Goal: Task Accomplishment & Management: Use online tool/utility

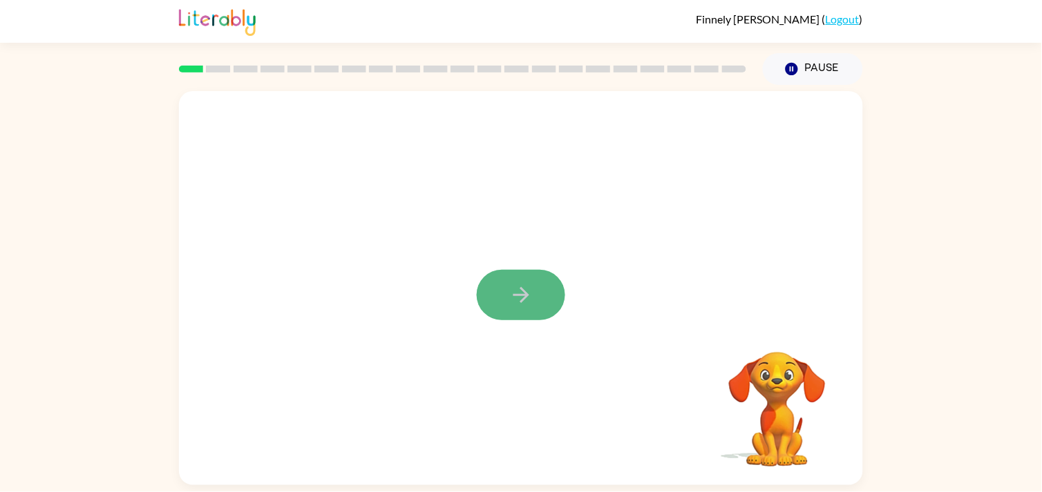
click at [528, 294] on icon "button" at bounding box center [520, 295] width 16 height 16
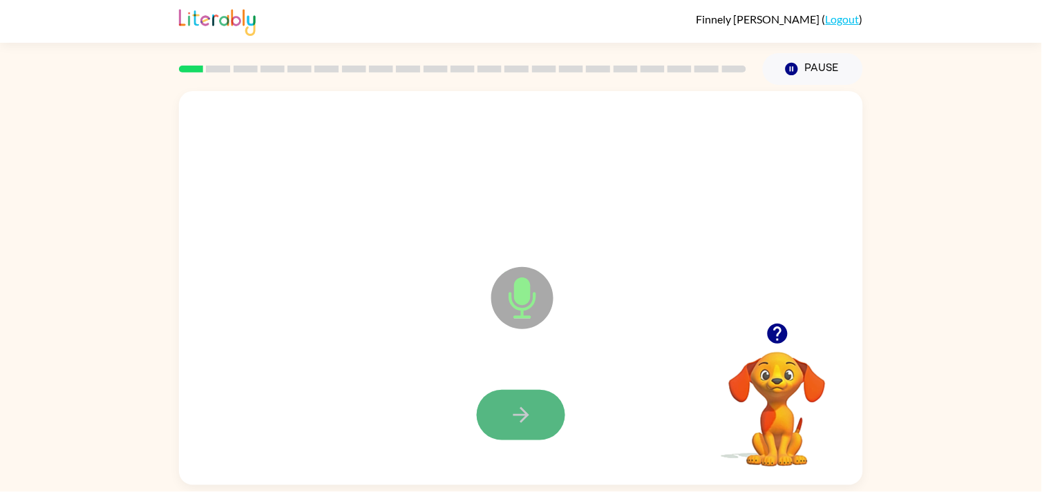
click at [507, 416] on button "button" at bounding box center [521, 415] width 88 height 50
click at [546, 416] on button "button" at bounding box center [521, 415] width 88 height 50
click at [543, 412] on button "button" at bounding box center [521, 415] width 88 height 50
click at [541, 428] on button "button" at bounding box center [521, 415] width 88 height 50
click at [775, 333] on icon "button" at bounding box center [777, 334] width 20 height 20
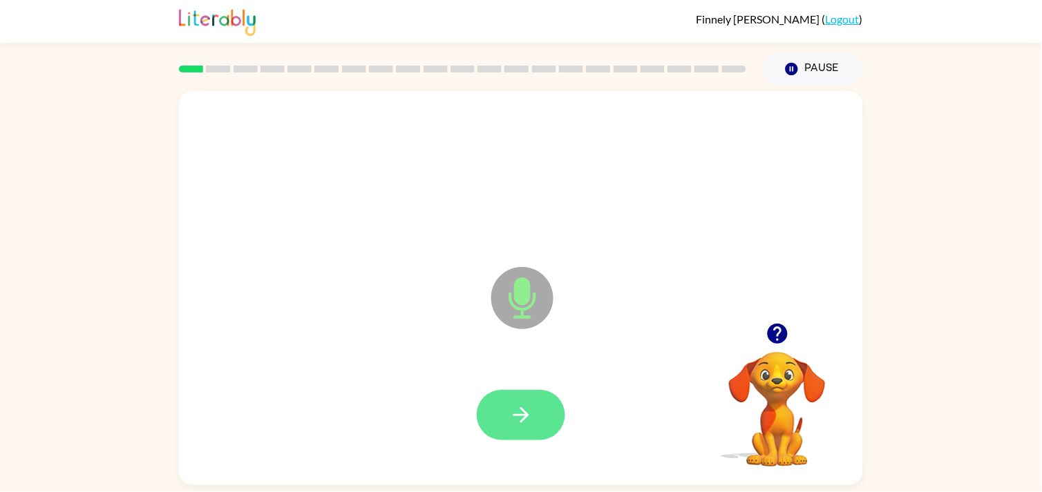
click at [546, 427] on button "button" at bounding box center [521, 415] width 88 height 50
click at [530, 399] on button "button" at bounding box center [521, 415] width 88 height 50
click at [558, 420] on button "button" at bounding box center [521, 415] width 88 height 50
click at [537, 402] on button "button" at bounding box center [521, 415] width 88 height 50
click at [522, 411] on icon "button" at bounding box center [520, 416] width 16 height 16
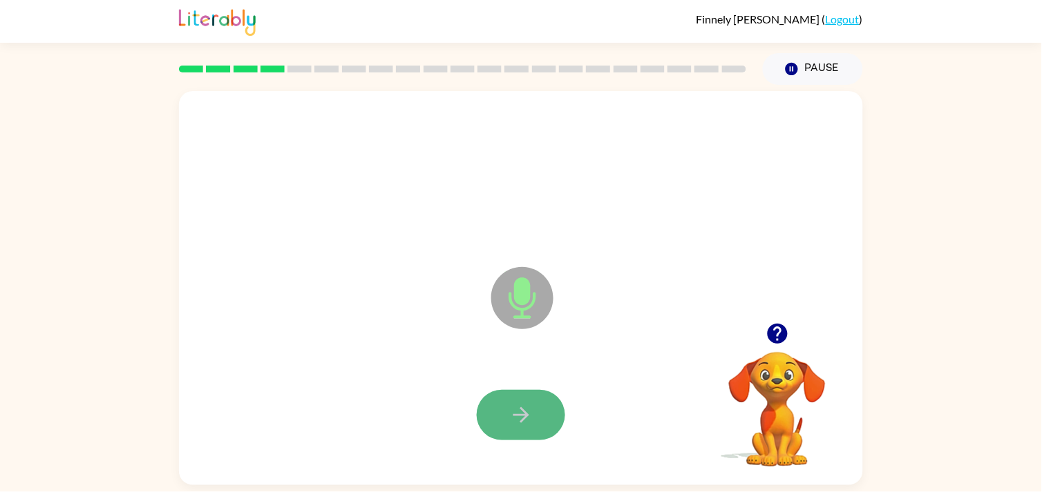
click at [546, 423] on button "button" at bounding box center [521, 415] width 88 height 50
click at [514, 411] on icon "button" at bounding box center [521, 415] width 24 height 24
click at [506, 416] on button "button" at bounding box center [521, 415] width 88 height 50
click at [535, 422] on button "button" at bounding box center [521, 415] width 88 height 50
click at [535, 418] on button "button" at bounding box center [521, 415] width 88 height 50
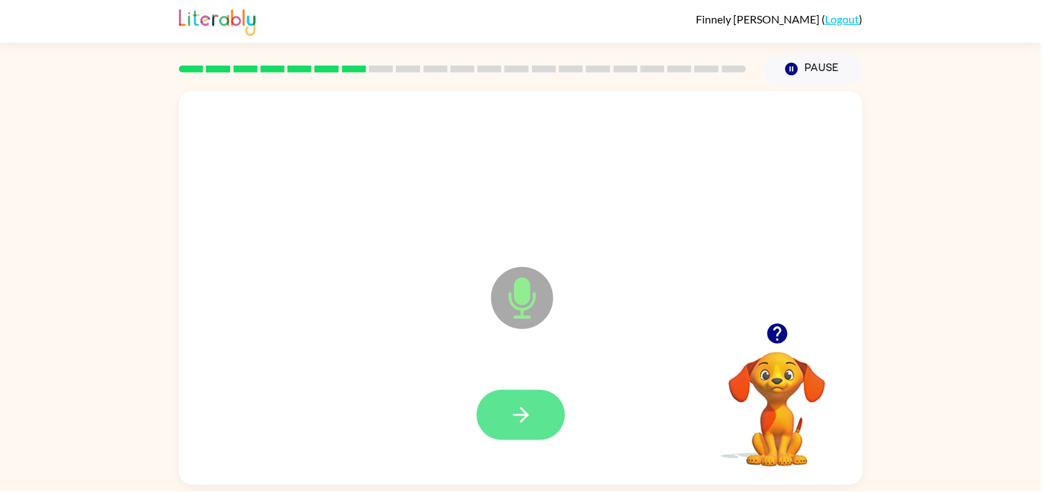
click at [530, 422] on icon "button" at bounding box center [521, 415] width 24 height 24
click at [530, 414] on icon "button" at bounding box center [521, 415] width 24 height 24
click at [536, 426] on button "button" at bounding box center [521, 415] width 88 height 50
click at [515, 418] on icon "button" at bounding box center [521, 415] width 24 height 24
click at [495, 420] on button "button" at bounding box center [521, 415] width 88 height 50
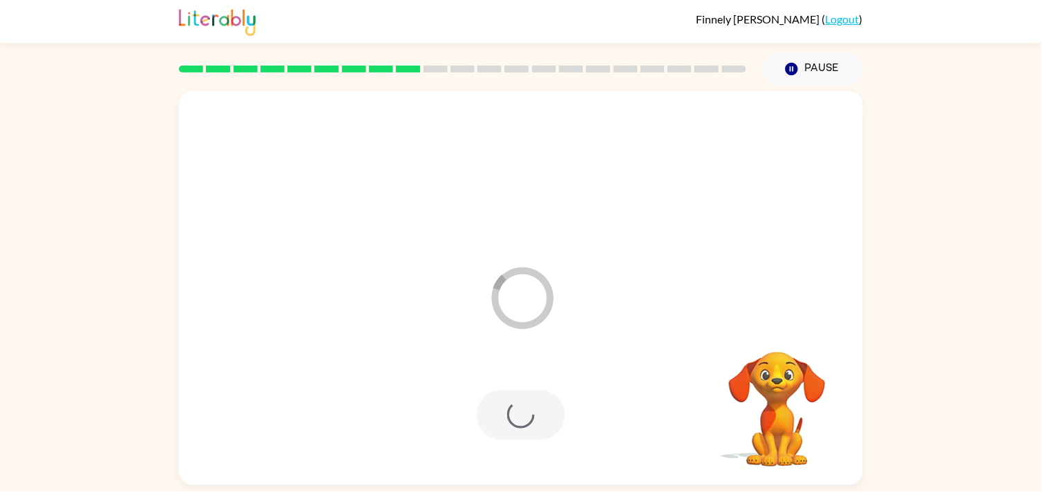
click at [671, 385] on div at bounding box center [521, 415] width 656 height 113
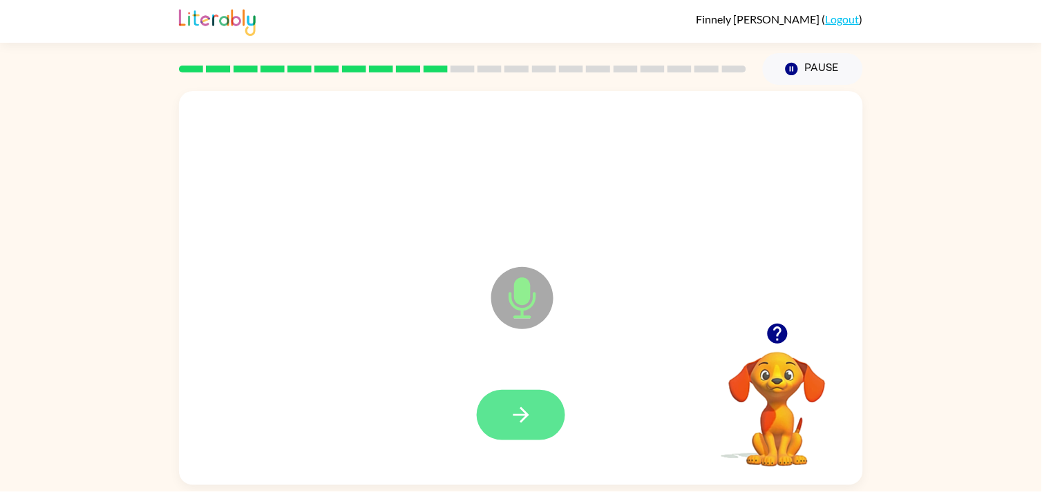
click at [533, 404] on icon "button" at bounding box center [521, 415] width 24 height 24
click at [780, 332] on icon "button" at bounding box center [777, 334] width 24 height 24
click at [529, 423] on icon "button" at bounding box center [521, 415] width 24 height 24
click at [555, 406] on button "button" at bounding box center [521, 415] width 88 height 50
click at [534, 418] on button "button" at bounding box center [521, 415] width 88 height 50
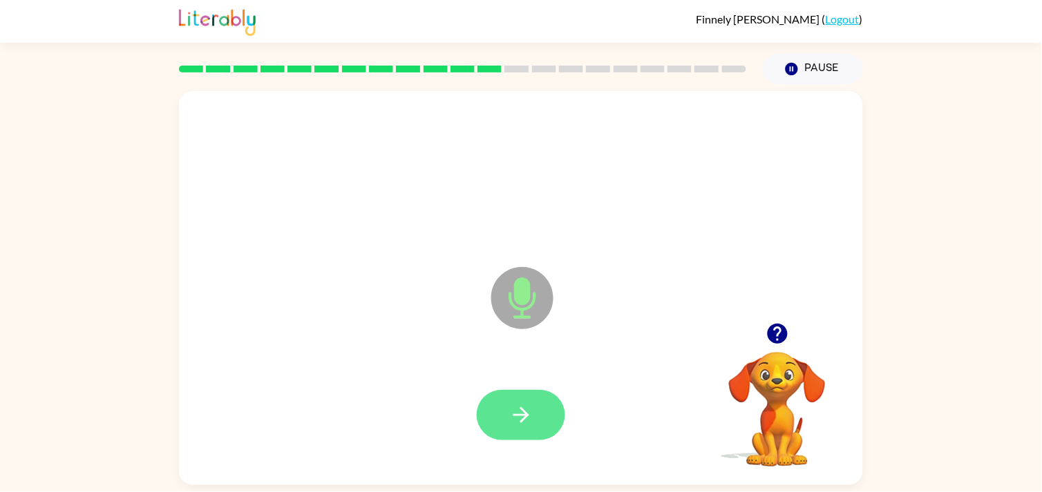
click at [499, 403] on button "button" at bounding box center [521, 415] width 88 height 50
click at [522, 419] on icon "button" at bounding box center [520, 416] width 16 height 16
click at [499, 430] on button "button" at bounding box center [521, 415] width 88 height 50
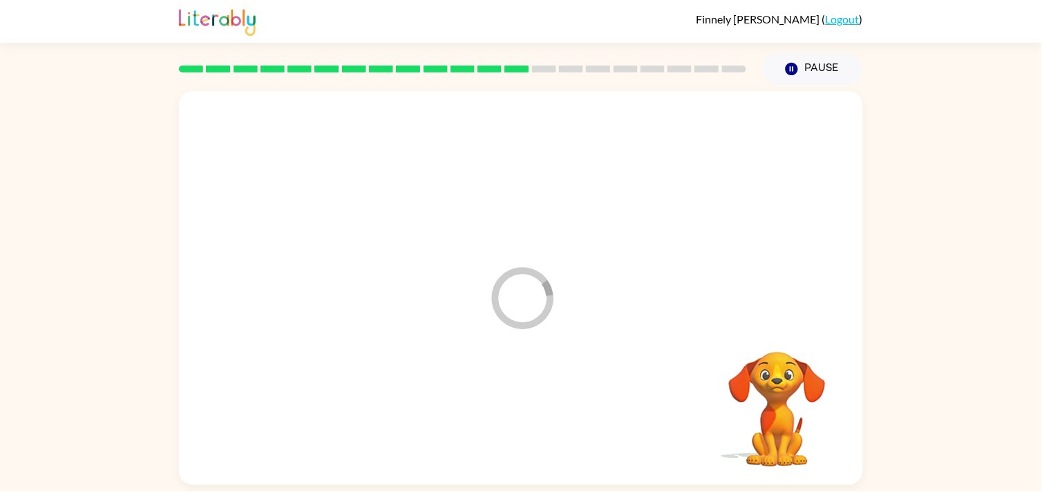
click at [720, 391] on video "Your browser must support playing .mp4 files to use Literably. Please try using…" at bounding box center [777, 400] width 138 height 138
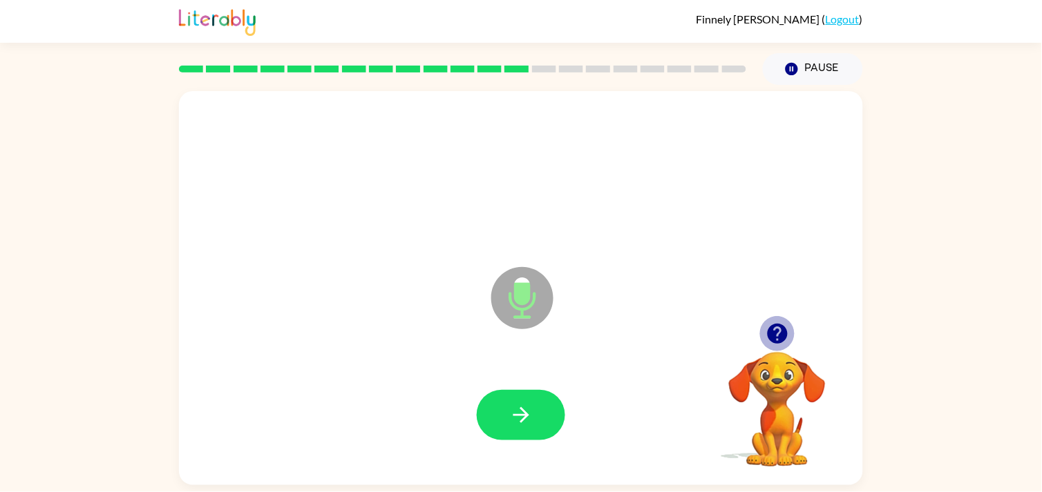
click at [787, 339] on icon "button" at bounding box center [777, 334] width 24 height 24
click at [783, 336] on icon "button" at bounding box center [777, 334] width 20 height 20
click at [539, 422] on button "button" at bounding box center [521, 415] width 88 height 50
click at [526, 427] on icon "button" at bounding box center [521, 415] width 24 height 24
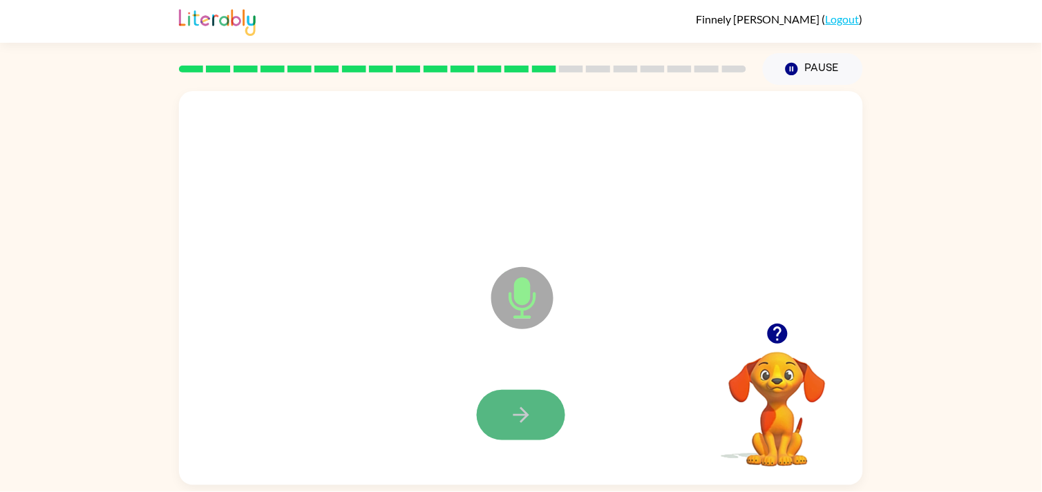
click at [548, 413] on button "button" at bounding box center [521, 415] width 88 height 50
click at [535, 417] on button "button" at bounding box center [521, 415] width 88 height 50
click at [523, 415] on icon "button" at bounding box center [520, 416] width 16 height 16
click at [541, 419] on button "button" at bounding box center [521, 415] width 88 height 50
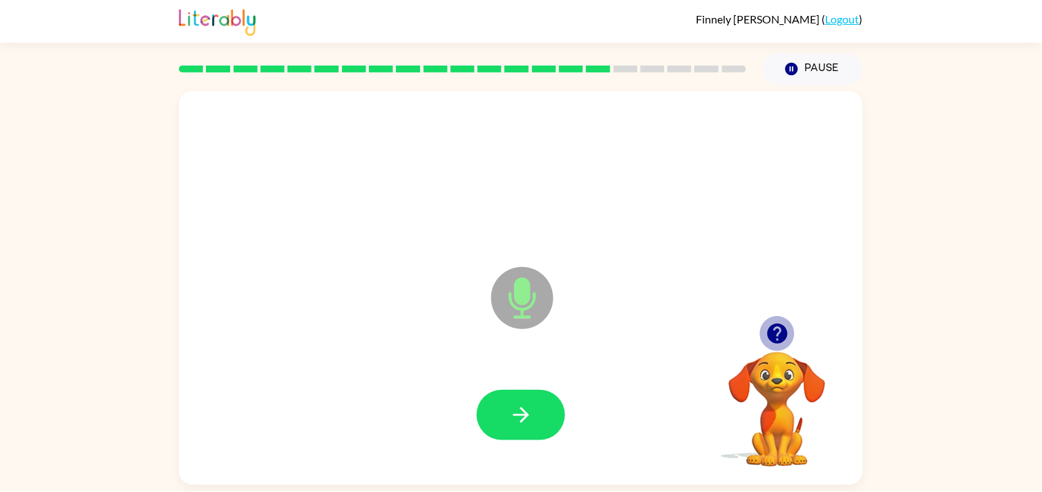
click at [779, 332] on icon "button" at bounding box center [777, 334] width 24 height 24
click at [511, 402] on button "button" at bounding box center [521, 415] width 88 height 50
click at [518, 428] on button "button" at bounding box center [521, 415] width 88 height 50
click at [524, 408] on icon "button" at bounding box center [521, 415] width 24 height 24
click at [548, 402] on button "button" at bounding box center [521, 415] width 88 height 50
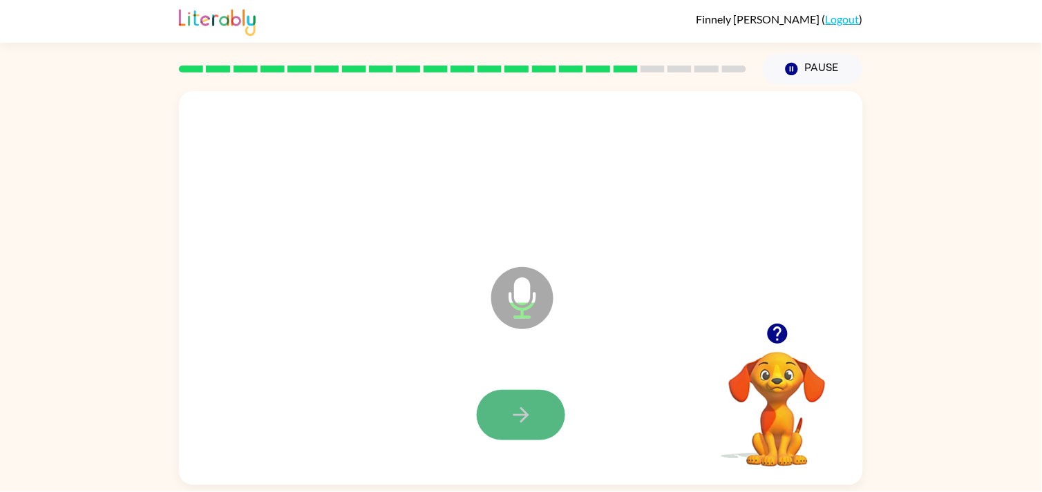
click at [550, 418] on button "button" at bounding box center [521, 415] width 88 height 50
click at [526, 418] on icon "button" at bounding box center [520, 416] width 16 height 16
click at [555, 413] on button "button" at bounding box center [521, 415] width 88 height 50
click at [528, 423] on icon "button" at bounding box center [521, 415] width 24 height 24
click at [533, 420] on icon "button" at bounding box center [521, 415] width 24 height 24
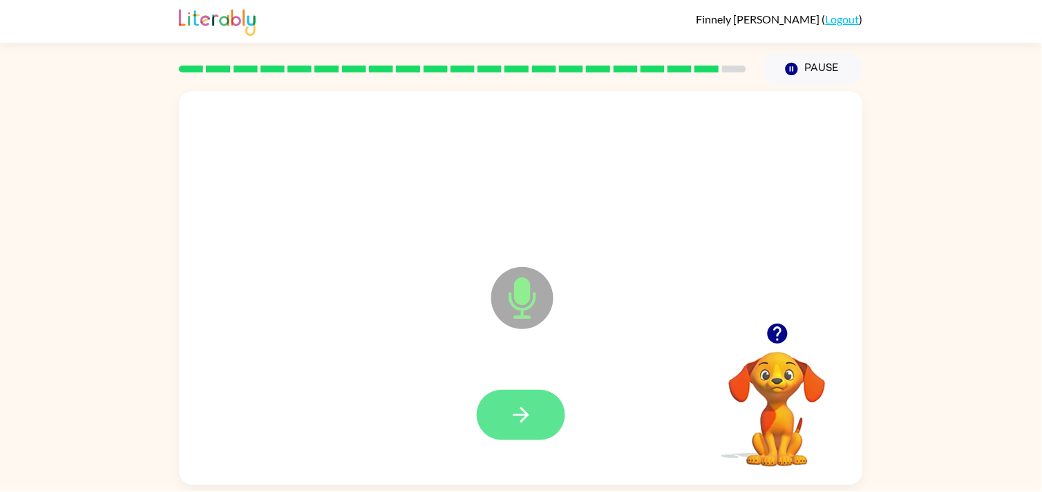
click at [519, 413] on icon "button" at bounding box center [521, 415] width 24 height 24
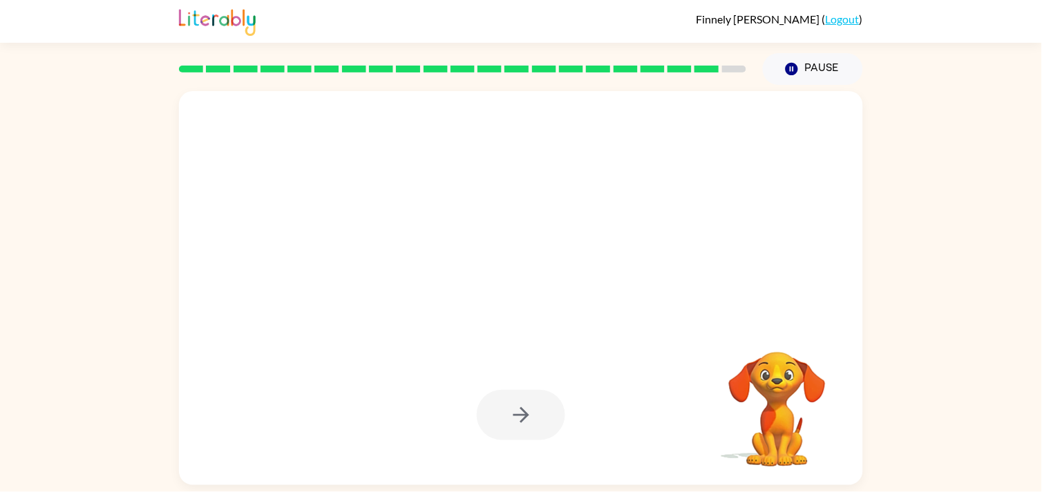
drag, startPoint x: 519, startPoint y: 413, endPoint x: 733, endPoint y: 450, distance: 217.3
click at [512, 421] on div at bounding box center [521, 415] width 88 height 50
click at [763, 370] on video "Your browser must support playing .mp4 files to use Literably. Please try using…" at bounding box center [777, 400] width 138 height 138
click at [535, 416] on div at bounding box center [521, 415] width 88 height 50
click at [528, 405] on div at bounding box center [521, 415] width 88 height 50
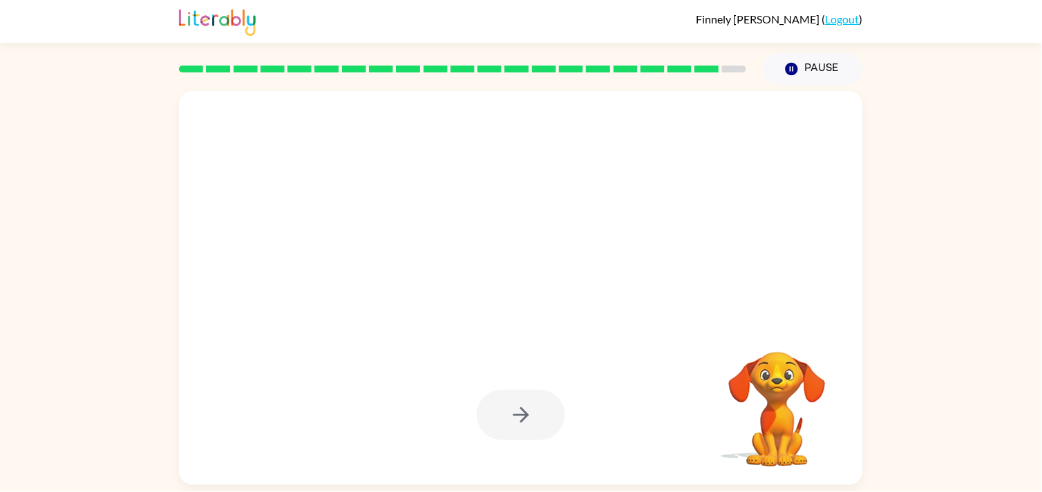
click at [774, 413] on video "Your browser must support playing .mp4 files to use Literably. Please try using…" at bounding box center [777, 400] width 138 height 138
click at [537, 403] on div at bounding box center [521, 415] width 88 height 50
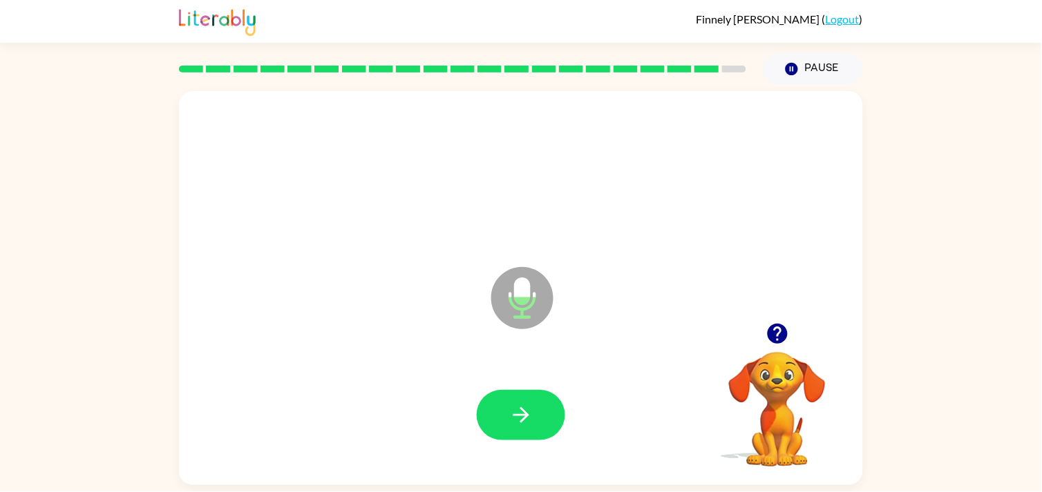
click at [774, 338] on icon "button" at bounding box center [777, 334] width 20 height 20
click at [778, 332] on icon "button" at bounding box center [777, 334] width 20 height 20
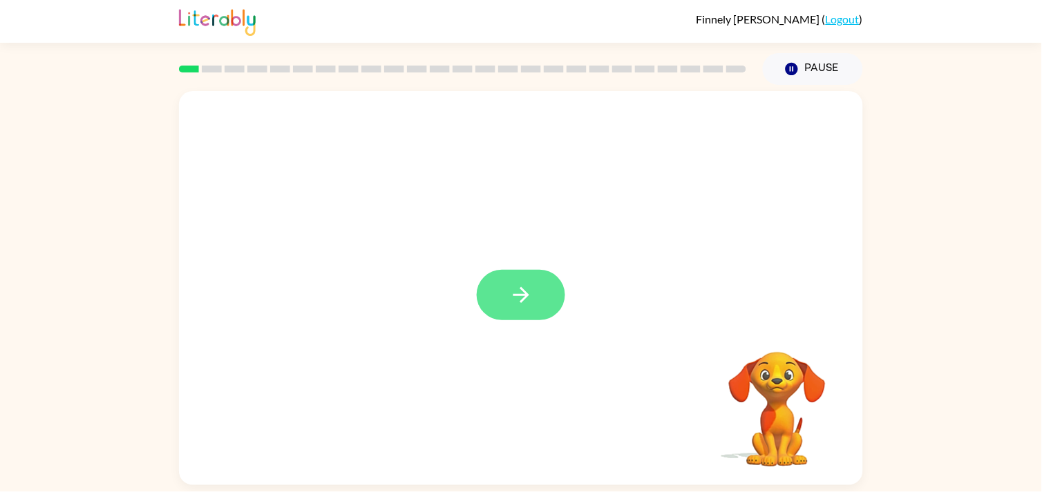
click at [519, 305] on icon "button" at bounding box center [521, 295] width 24 height 24
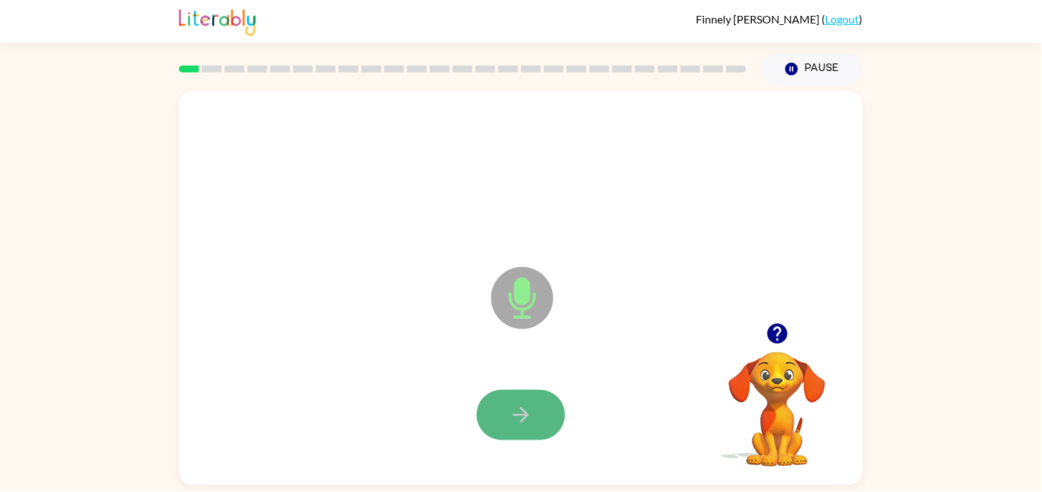
click at [537, 402] on button "button" at bounding box center [521, 415] width 88 height 50
click at [530, 403] on icon "button" at bounding box center [521, 415] width 24 height 24
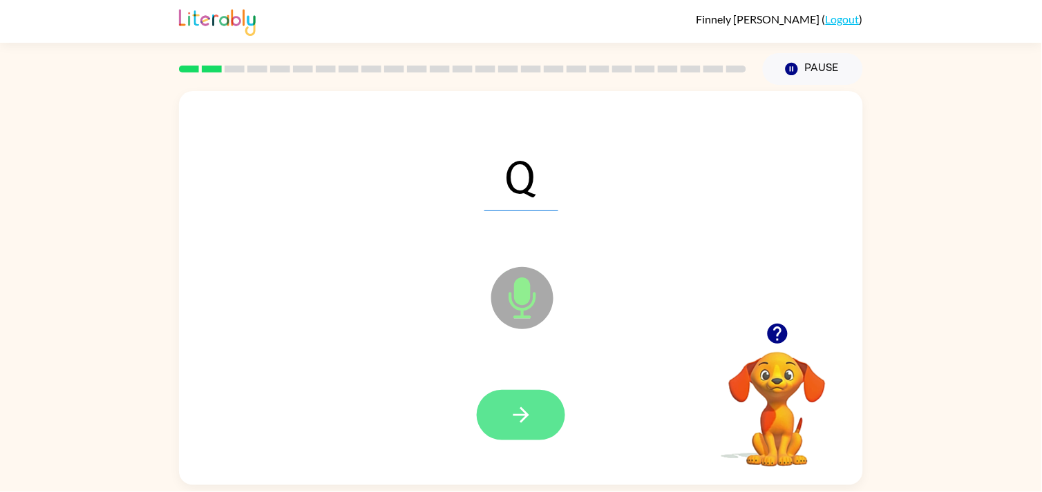
click at [525, 416] on icon "button" at bounding box center [520, 416] width 16 height 16
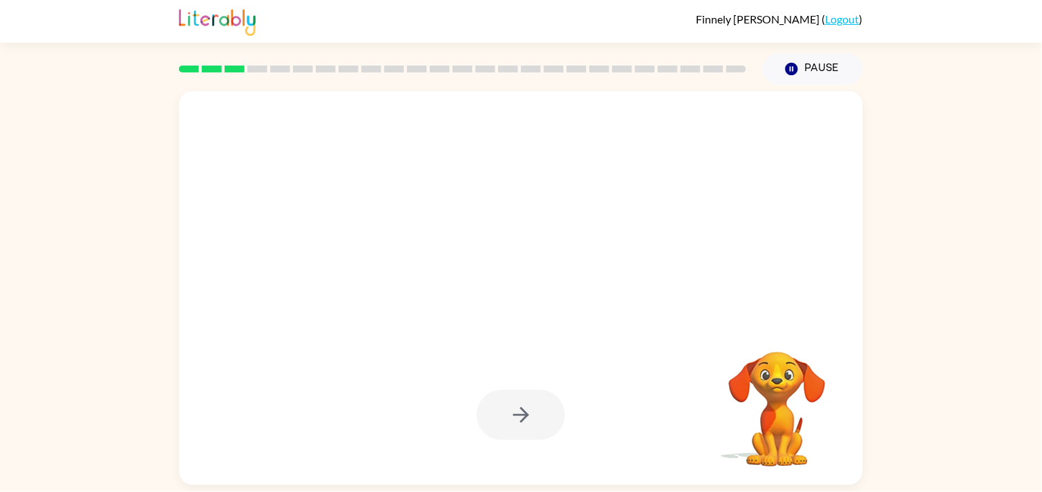
click at [576, 432] on div at bounding box center [521, 415] width 656 height 113
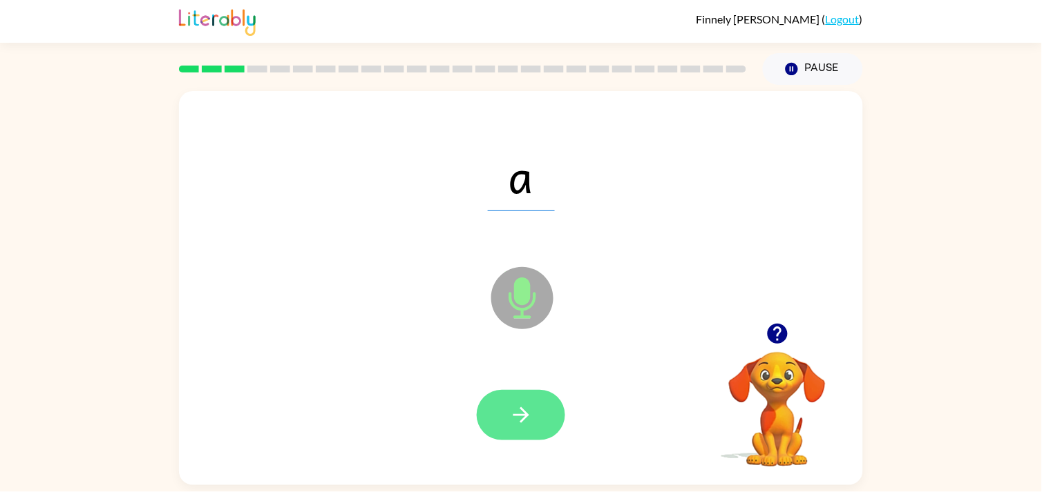
click at [533, 409] on icon "button" at bounding box center [521, 415] width 24 height 24
click at [532, 406] on icon "button" at bounding box center [521, 415] width 24 height 24
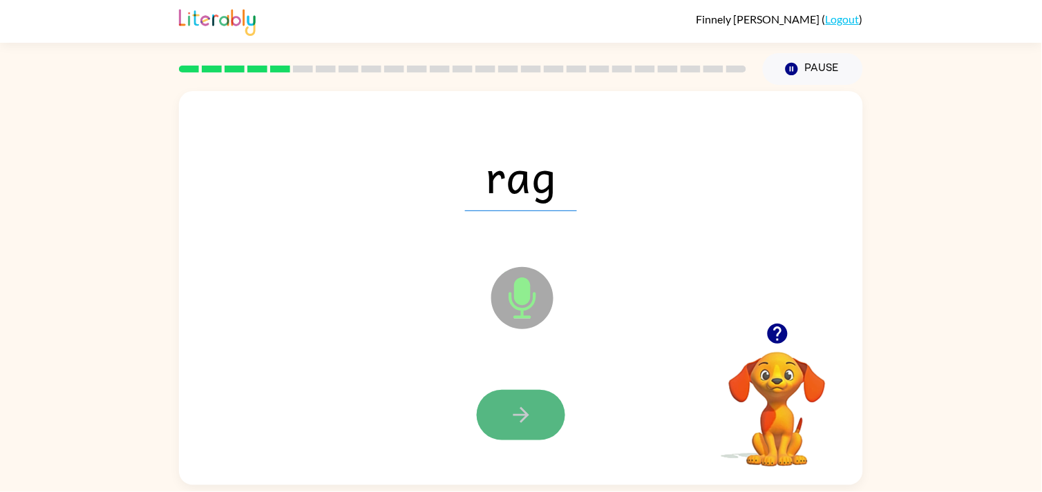
click at [530, 416] on icon "button" at bounding box center [521, 415] width 24 height 24
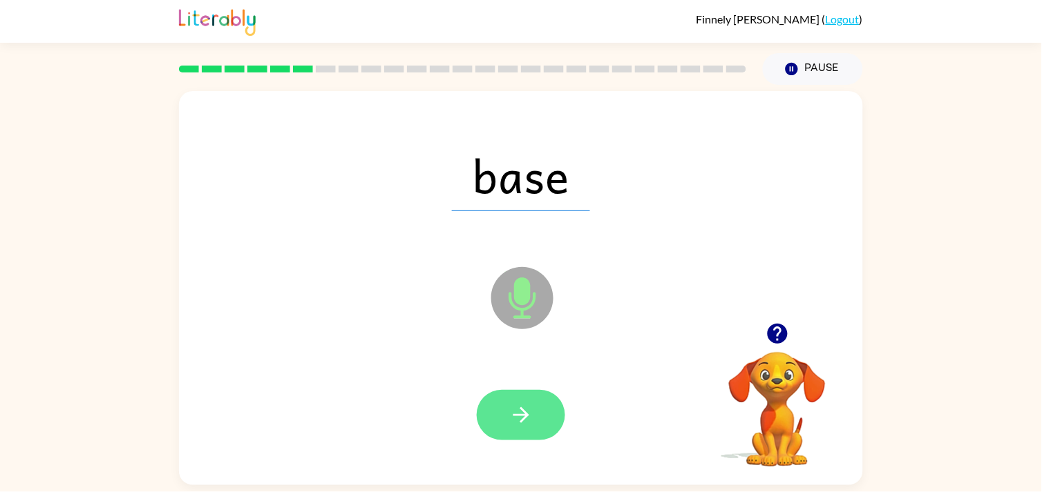
click at [540, 413] on button "button" at bounding box center [521, 415] width 88 height 50
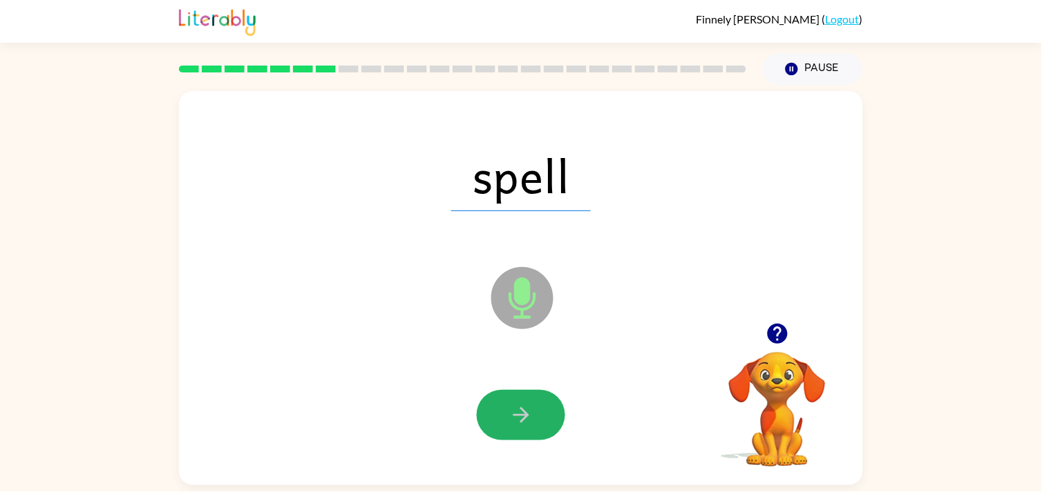
drag, startPoint x: 540, startPoint y: 413, endPoint x: 546, endPoint y: 418, distance: 7.3
click at [546, 418] on button "button" at bounding box center [521, 415] width 88 height 50
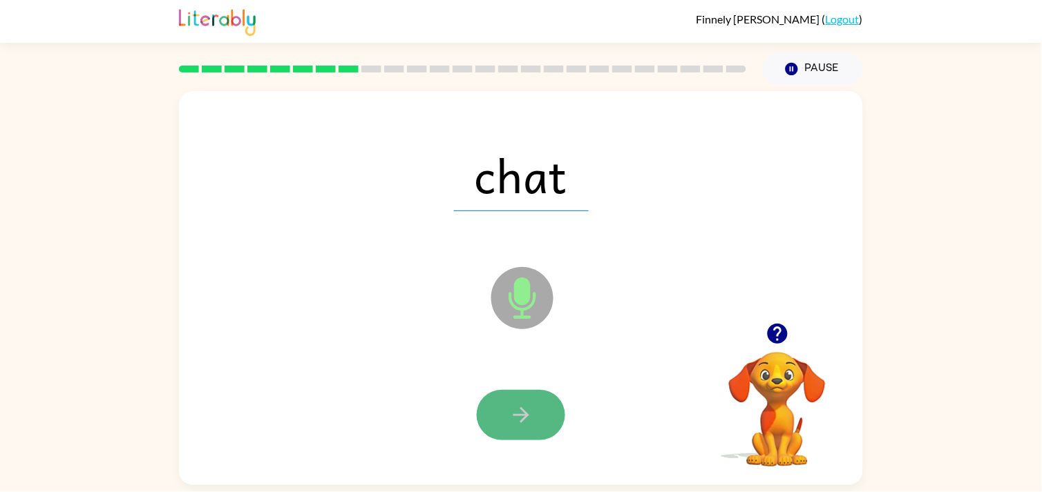
click at [546, 401] on button "button" at bounding box center [521, 415] width 88 height 50
click at [537, 408] on button "button" at bounding box center [521, 415] width 88 height 50
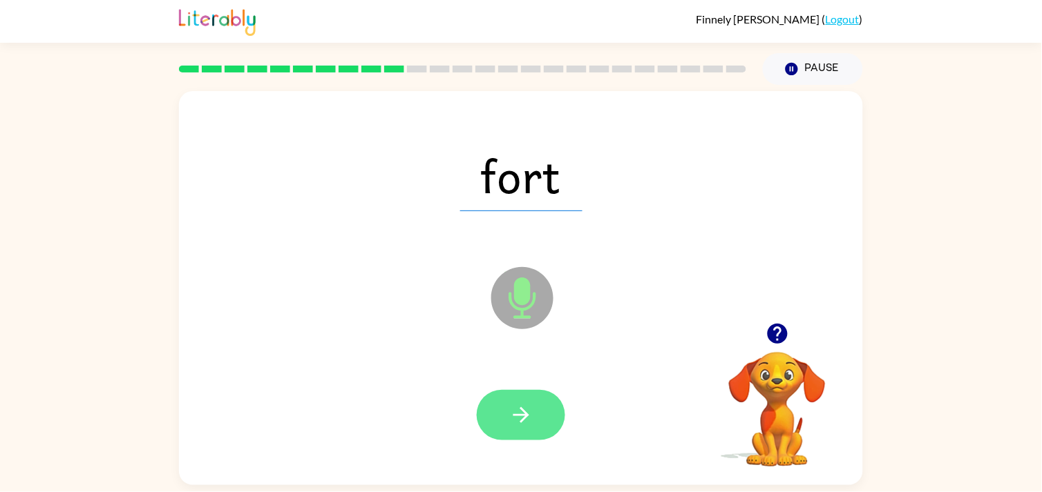
click at [521, 406] on icon "button" at bounding box center [521, 415] width 24 height 24
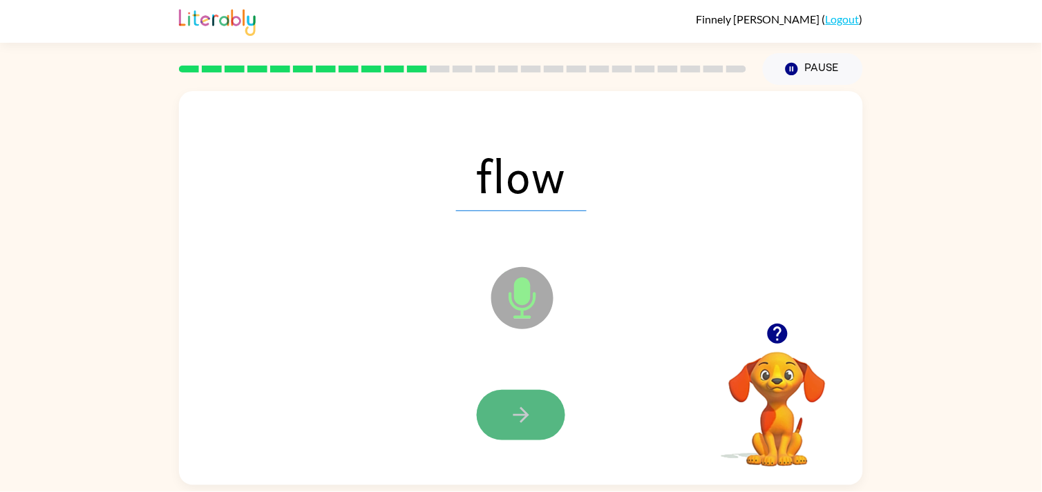
click at [555, 412] on button "button" at bounding box center [521, 415] width 88 height 50
click at [524, 423] on icon "button" at bounding box center [521, 415] width 24 height 24
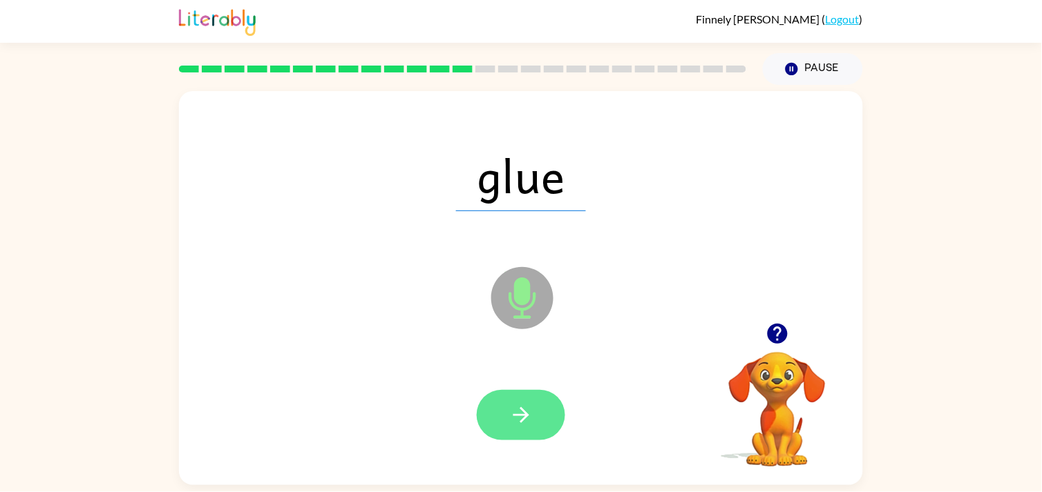
click at [533, 413] on button "button" at bounding box center [521, 415] width 88 height 50
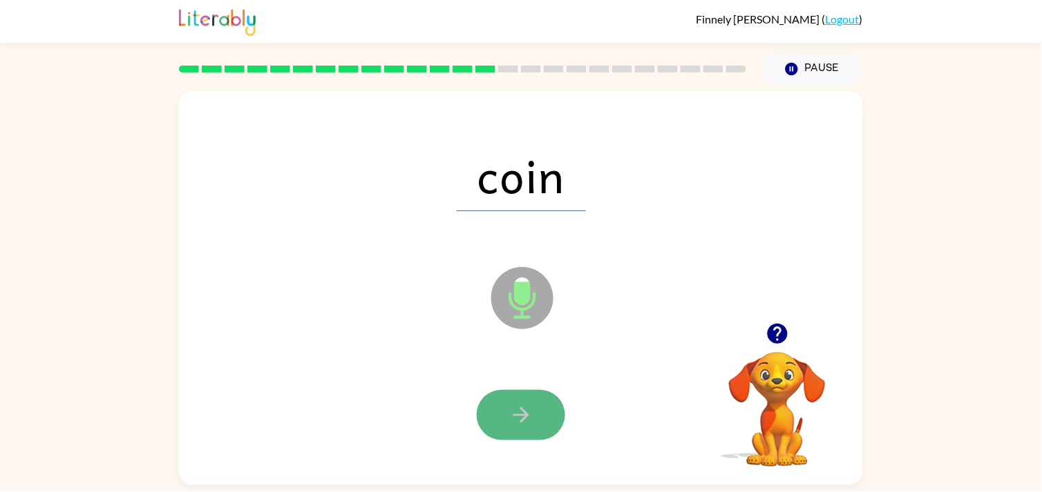
click at [518, 406] on icon "button" at bounding box center [521, 415] width 24 height 24
click at [534, 418] on button "button" at bounding box center [521, 415] width 88 height 50
click at [530, 399] on button "button" at bounding box center [521, 415] width 88 height 50
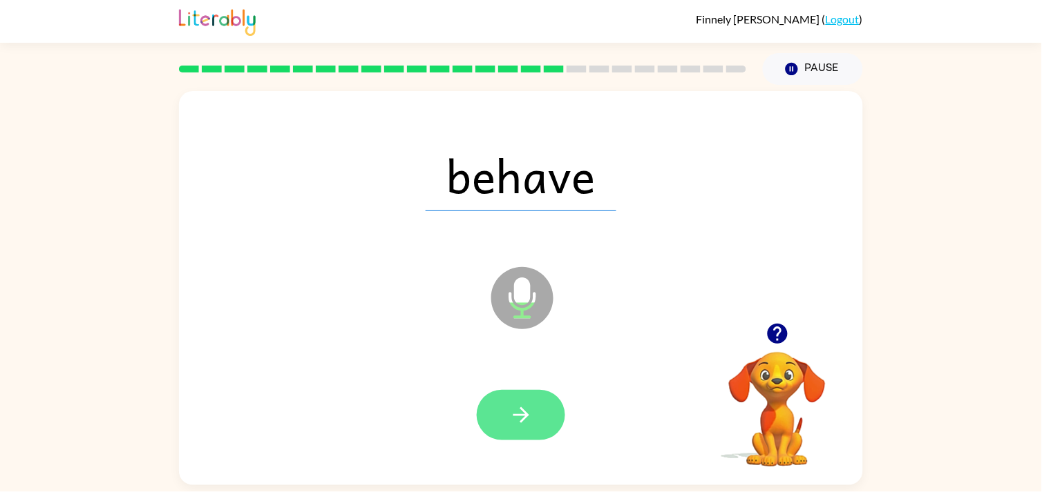
click at [518, 403] on icon "button" at bounding box center [521, 415] width 24 height 24
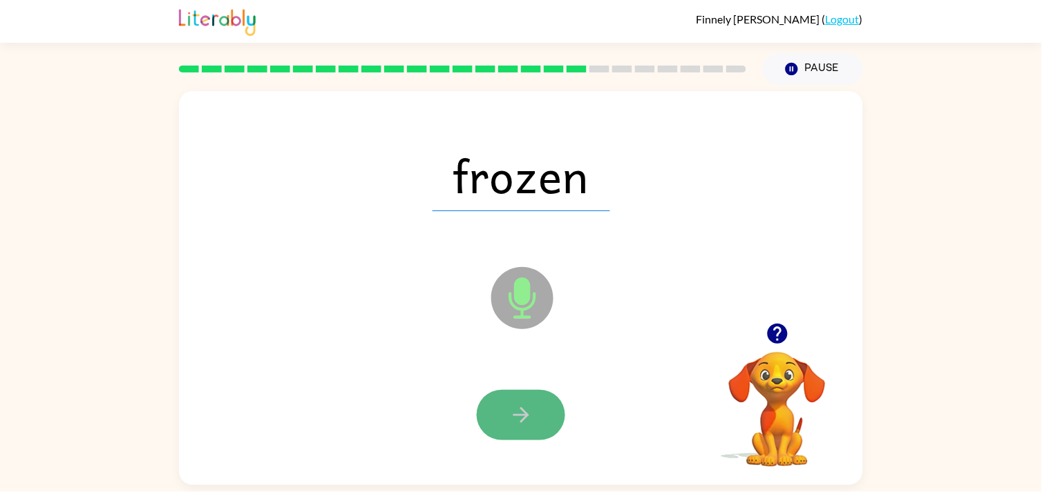
click at [534, 416] on button "button" at bounding box center [521, 415] width 88 height 50
click at [533, 391] on button "button" at bounding box center [521, 415] width 88 height 50
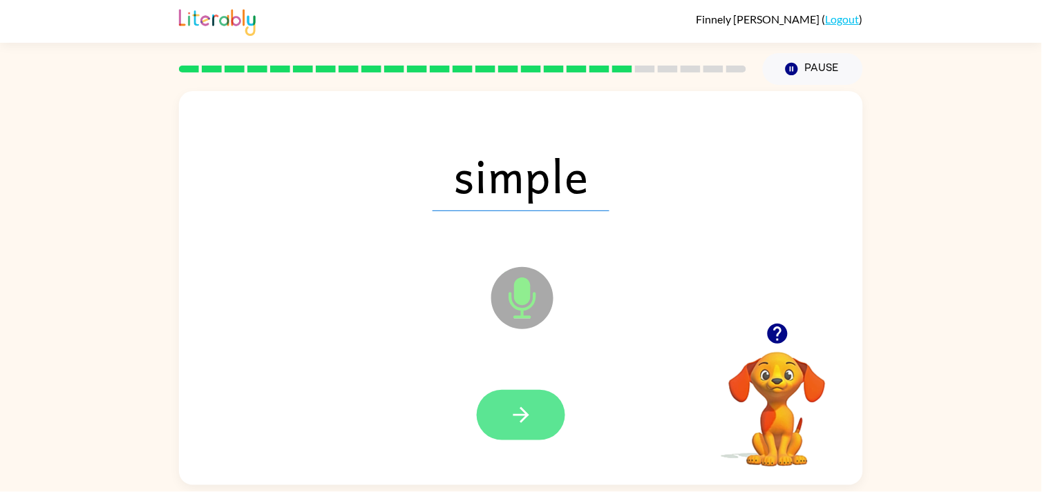
click at [546, 412] on button "button" at bounding box center [521, 415] width 88 height 50
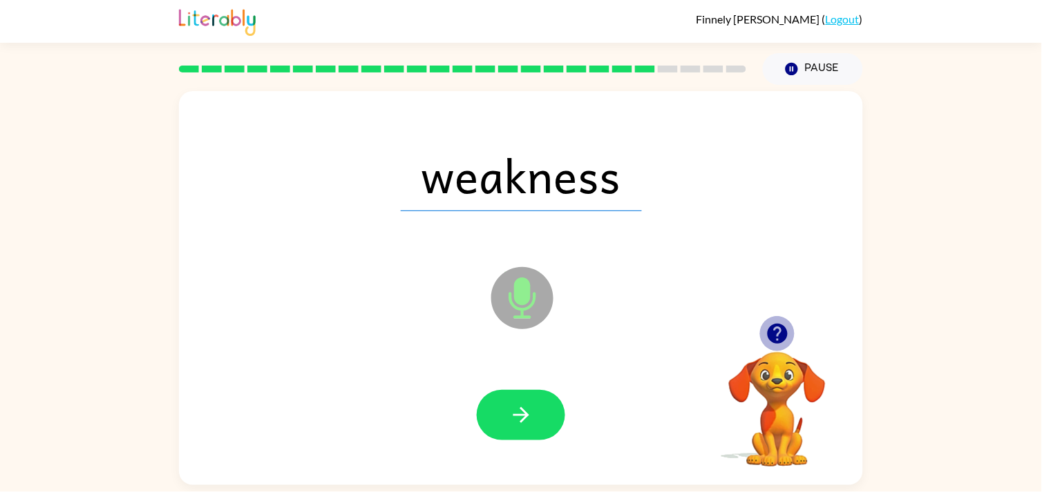
click at [769, 334] on icon "button" at bounding box center [777, 334] width 20 height 20
click at [536, 419] on button "button" at bounding box center [521, 415] width 88 height 50
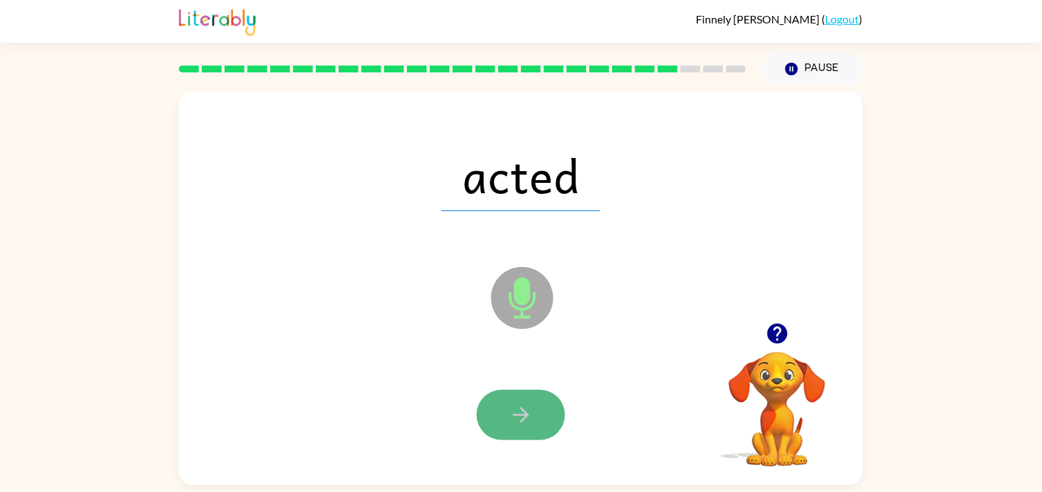
click at [530, 390] on button "button" at bounding box center [521, 415] width 88 height 50
click at [537, 424] on button "button" at bounding box center [521, 415] width 88 height 50
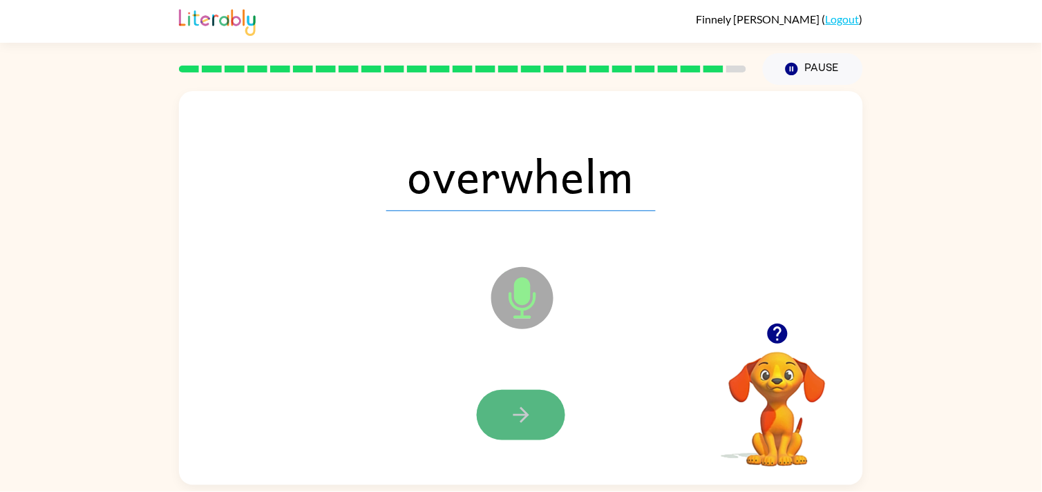
click at [536, 415] on button "button" at bounding box center [521, 415] width 88 height 50
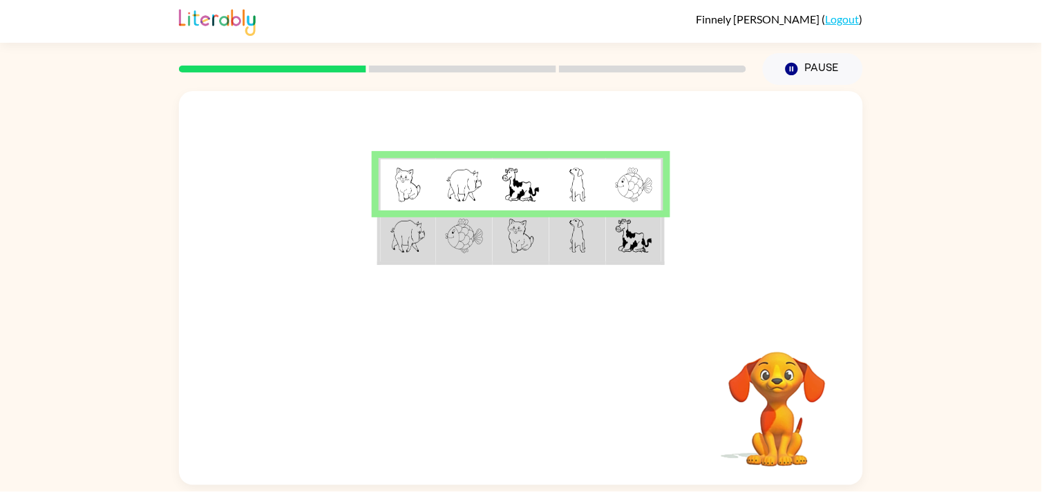
click at [608, 252] on td at bounding box center [634, 237] width 57 height 53
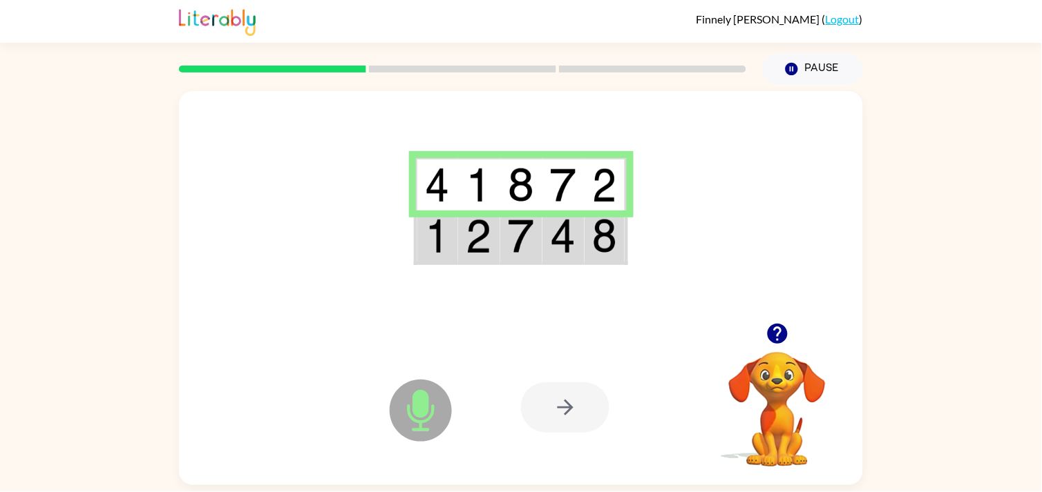
click at [571, 396] on div at bounding box center [565, 408] width 88 height 50
drag, startPoint x: 568, startPoint y: 402, endPoint x: 486, endPoint y: 396, distance: 82.4
click at [486, 396] on icon "Microphone The Microphone is here when it is your turn to talk" at bounding box center [489, 428] width 207 height 104
click at [582, 418] on div at bounding box center [565, 408] width 88 height 50
click at [562, 403] on div at bounding box center [565, 408] width 88 height 50
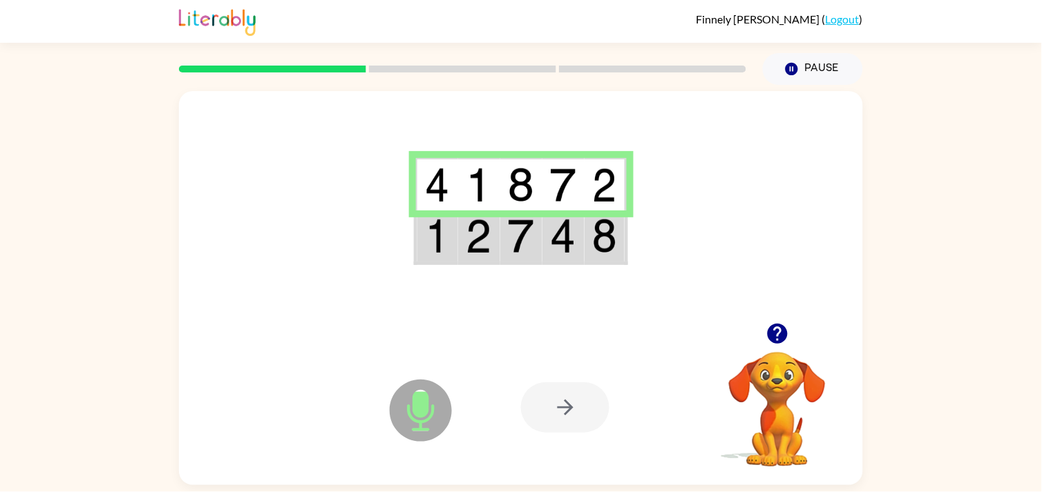
click at [472, 259] on td at bounding box center [479, 237] width 42 height 53
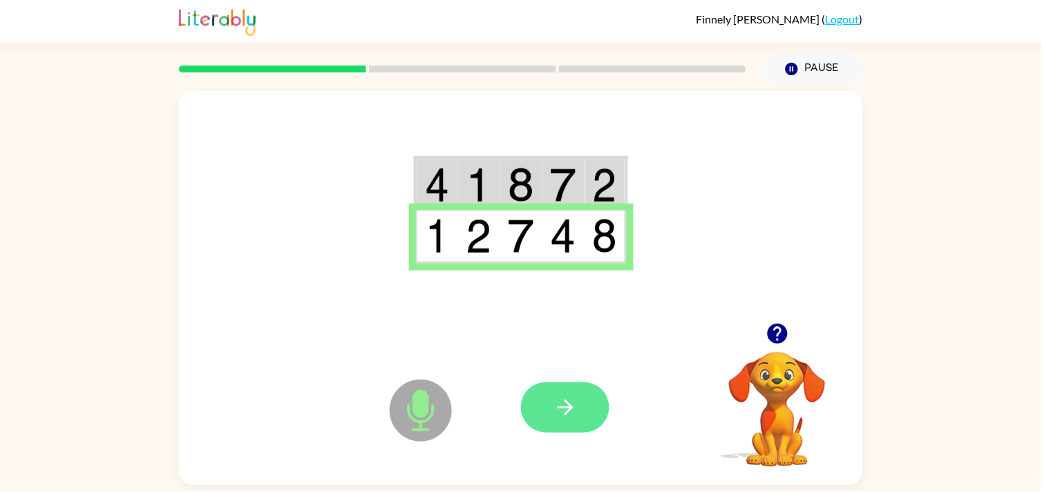
click at [556, 399] on icon "button" at bounding box center [565, 408] width 24 height 24
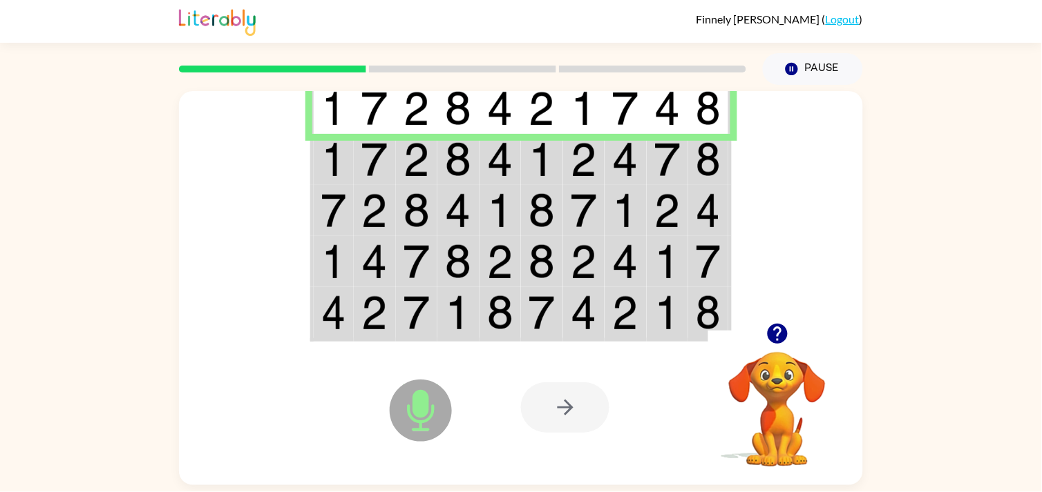
click at [367, 167] on img at bounding box center [374, 159] width 26 height 35
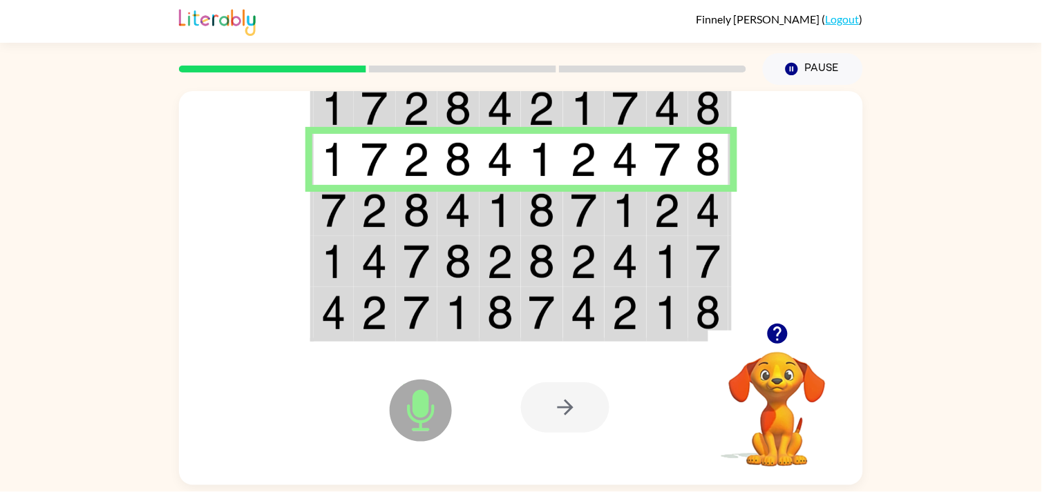
click at [491, 205] on img at bounding box center [500, 210] width 26 height 35
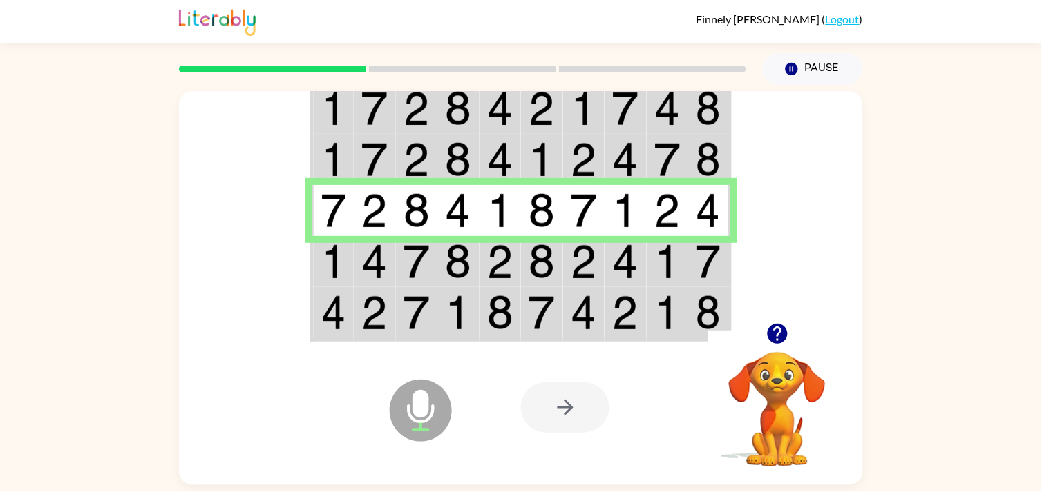
click at [463, 260] on img at bounding box center [458, 262] width 26 height 35
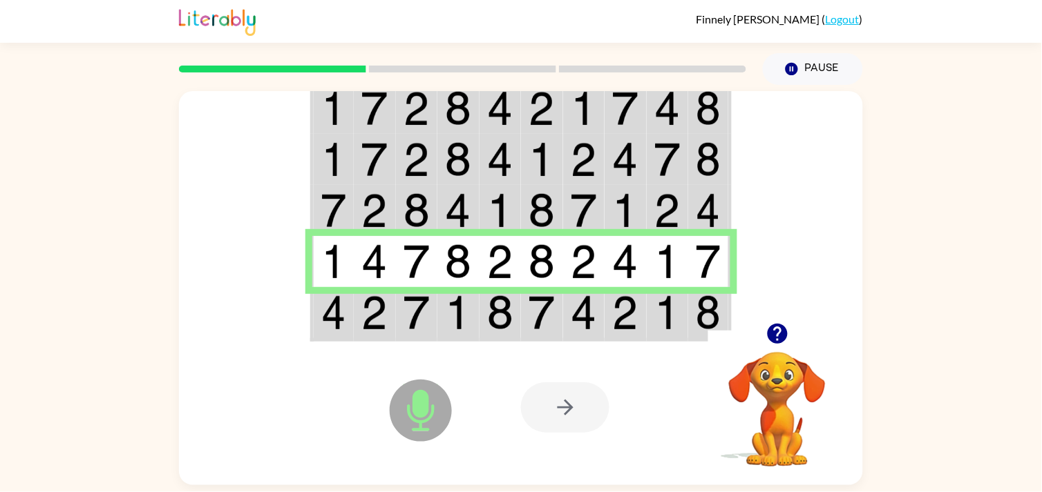
click at [346, 320] on img at bounding box center [333, 313] width 25 height 35
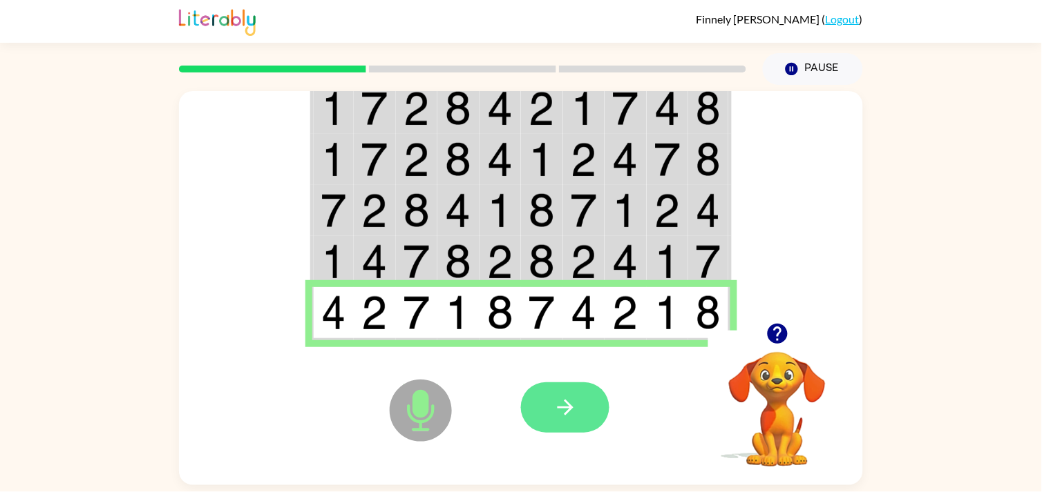
click at [569, 421] on button "button" at bounding box center [565, 408] width 88 height 50
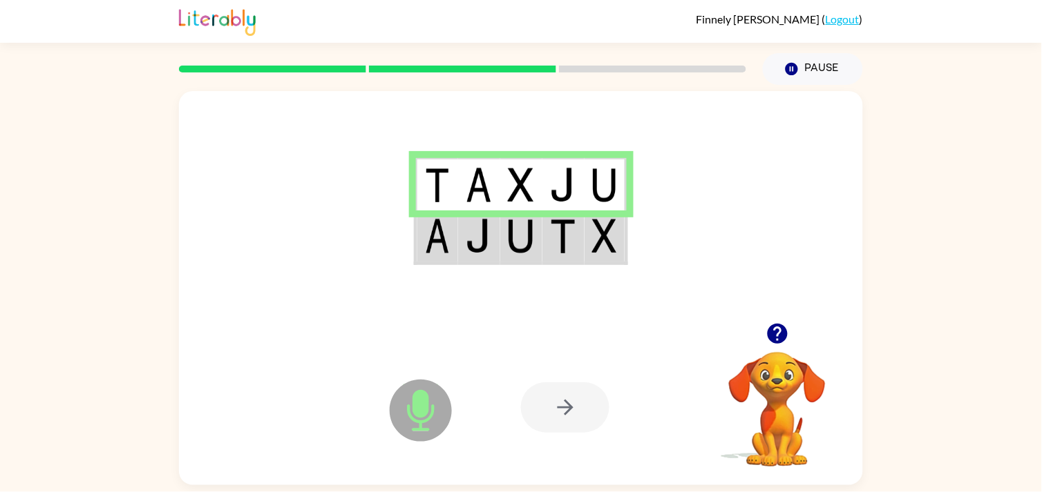
click at [513, 251] on img at bounding box center [521, 236] width 26 height 35
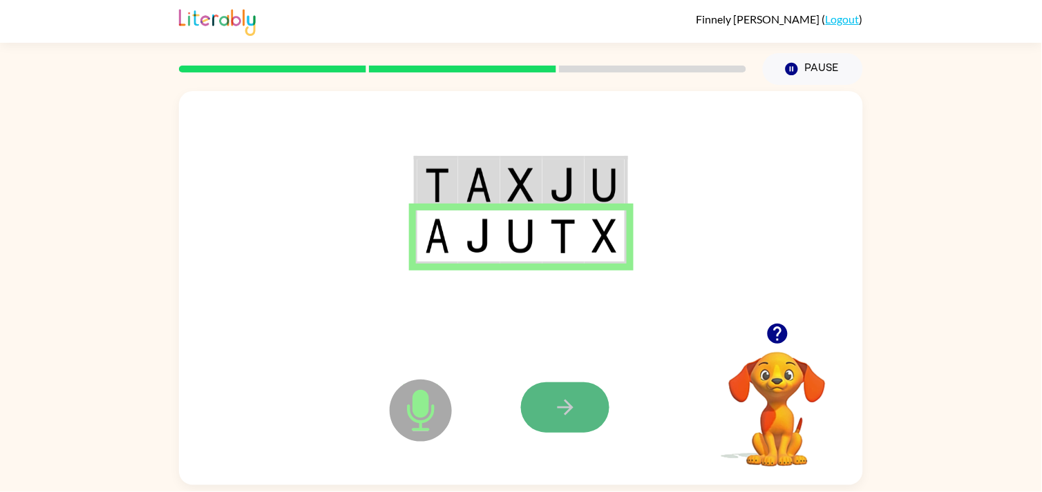
click at [548, 408] on button "button" at bounding box center [565, 408] width 88 height 50
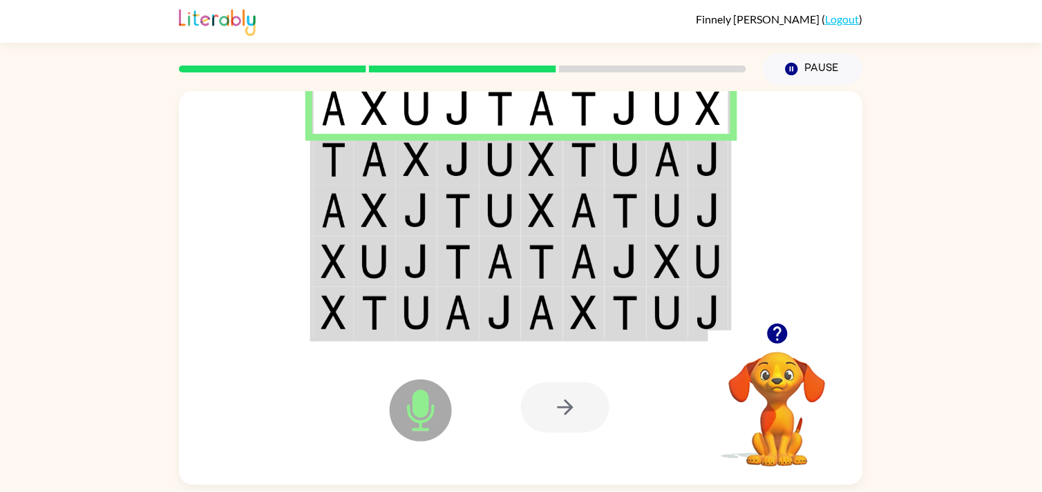
click at [510, 180] on td at bounding box center [500, 159] width 42 height 51
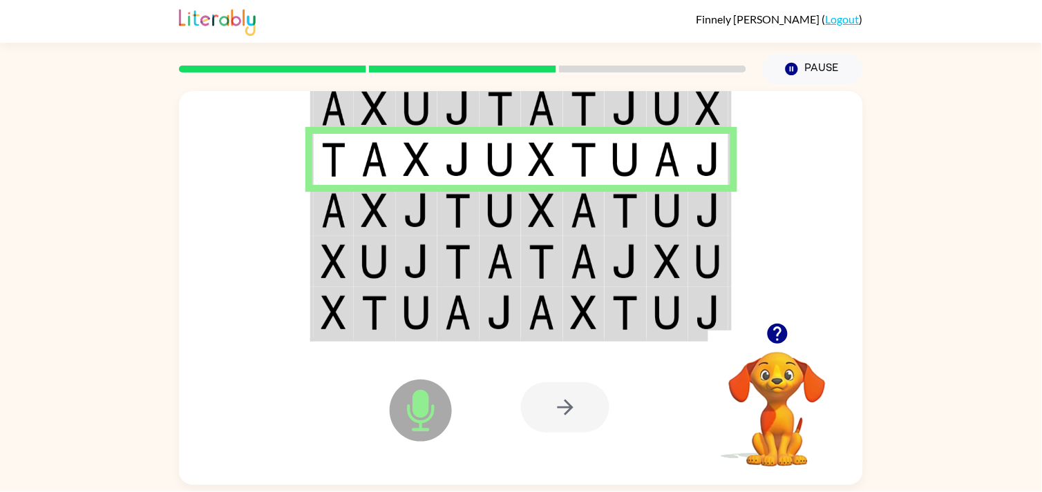
click at [600, 215] on td at bounding box center [584, 210] width 42 height 51
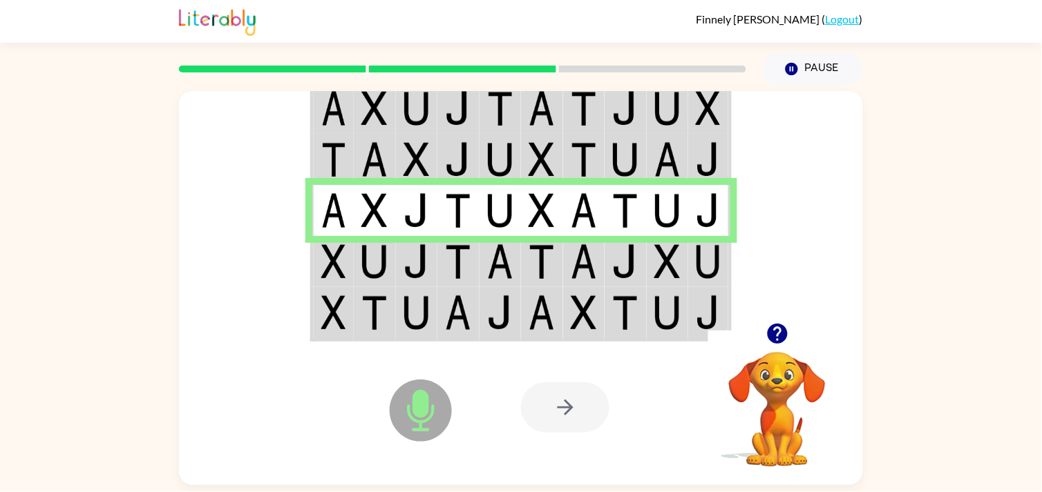
click at [613, 239] on td at bounding box center [625, 261] width 42 height 51
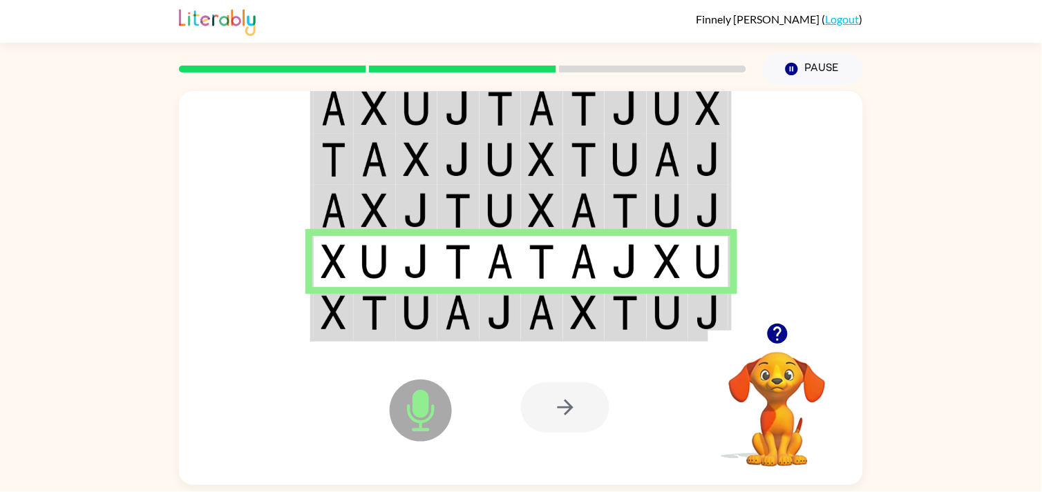
click at [625, 342] on div at bounding box center [623, 407] width 204 height 155
click at [620, 325] on img at bounding box center [625, 313] width 26 height 35
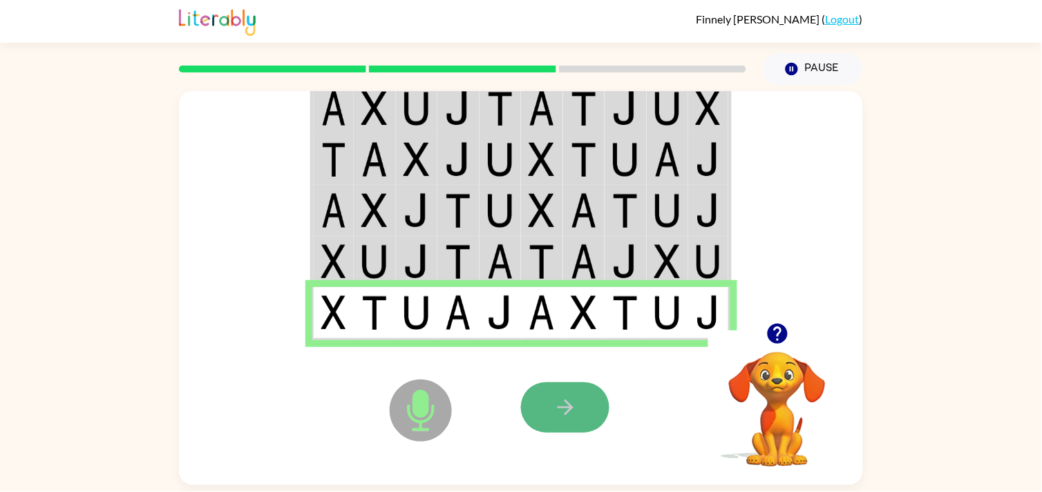
click at [576, 430] on button "button" at bounding box center [565, 408] width 88 height 50
